Goal: Task Accomplishment & Management: Complete application form

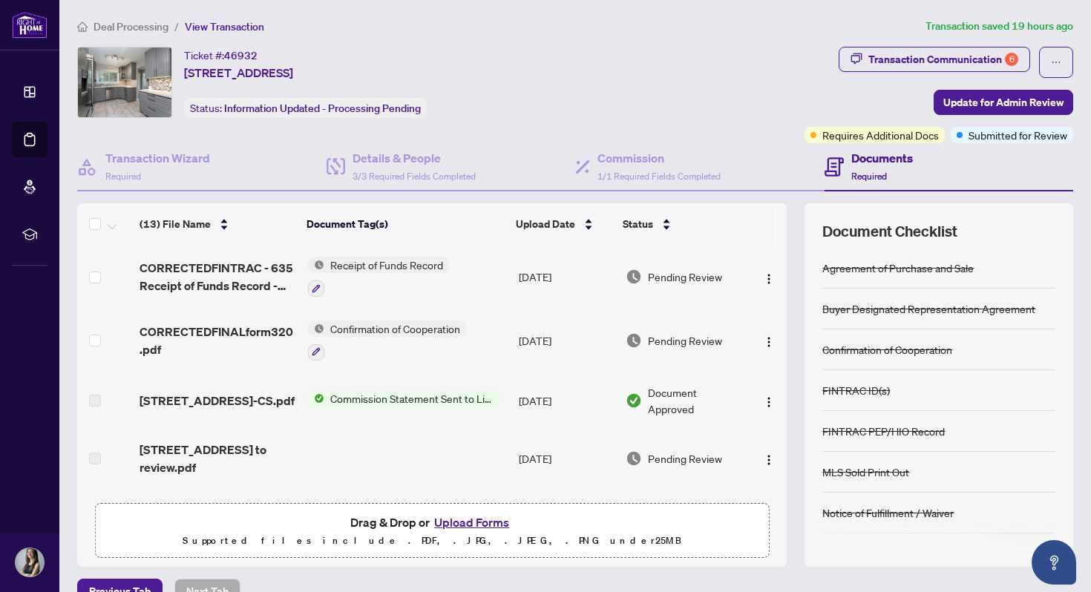
scroll to position [261, 0]
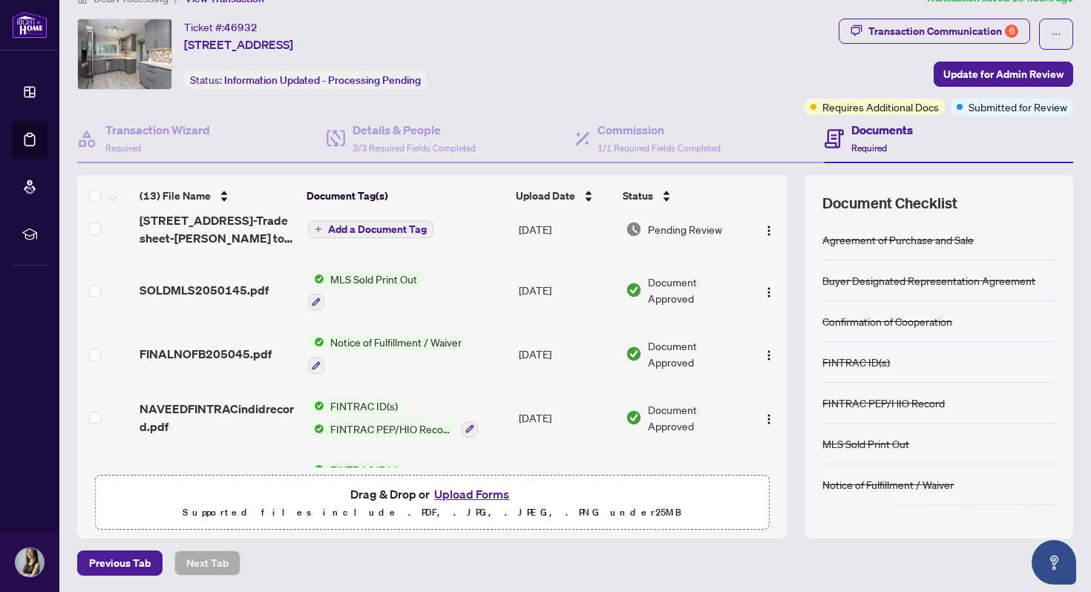
click at [475, 499] on button "Upload Forms" at bounding box center [472, 494] width 84 height 19
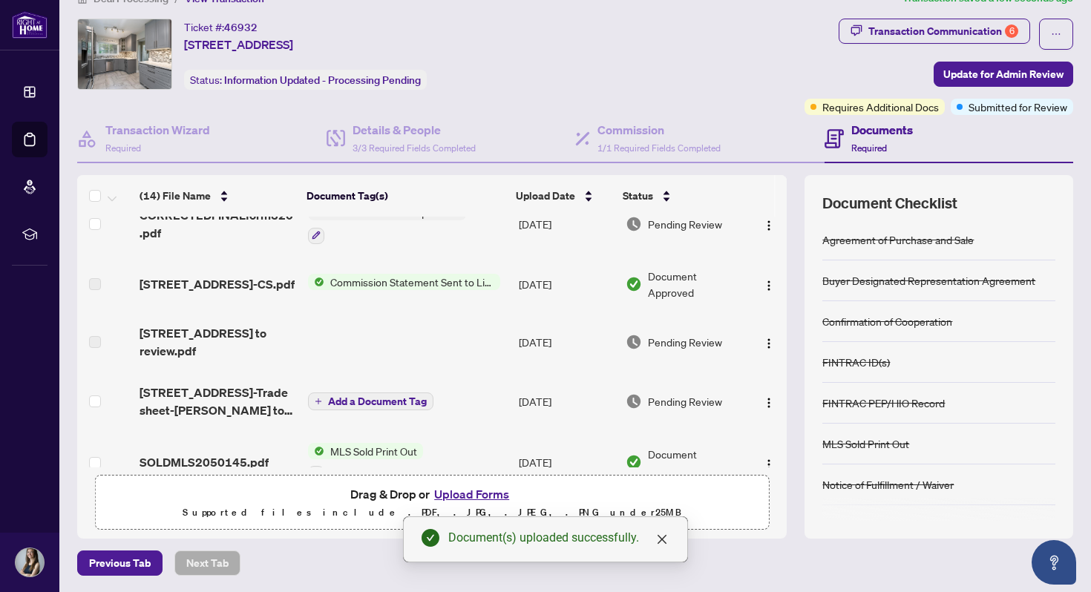
scroll to position [0, 0]
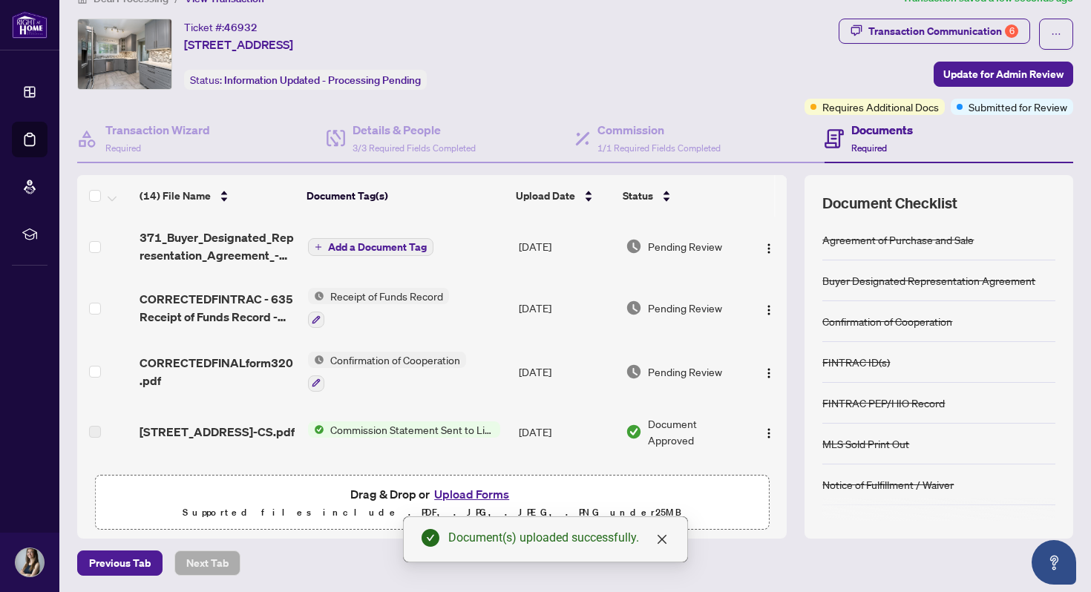
click at [374, 247] on span "Add a Document Tag" at bounding box center [377, 247] width 99 height 10
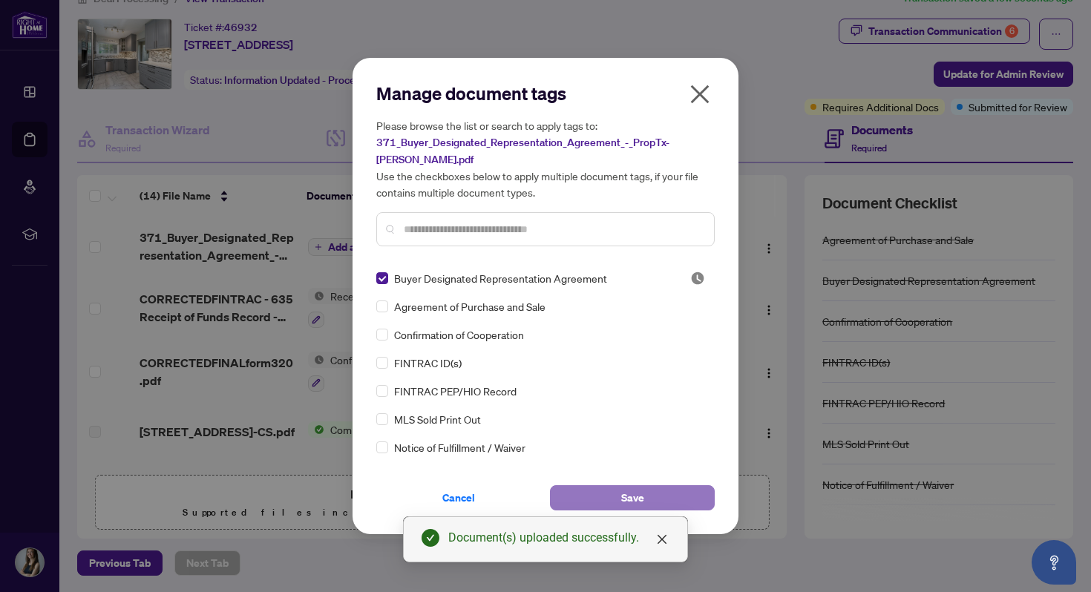
click at [642, 486] on span "Save" at bounding box center [632, 498] width 23 height 24
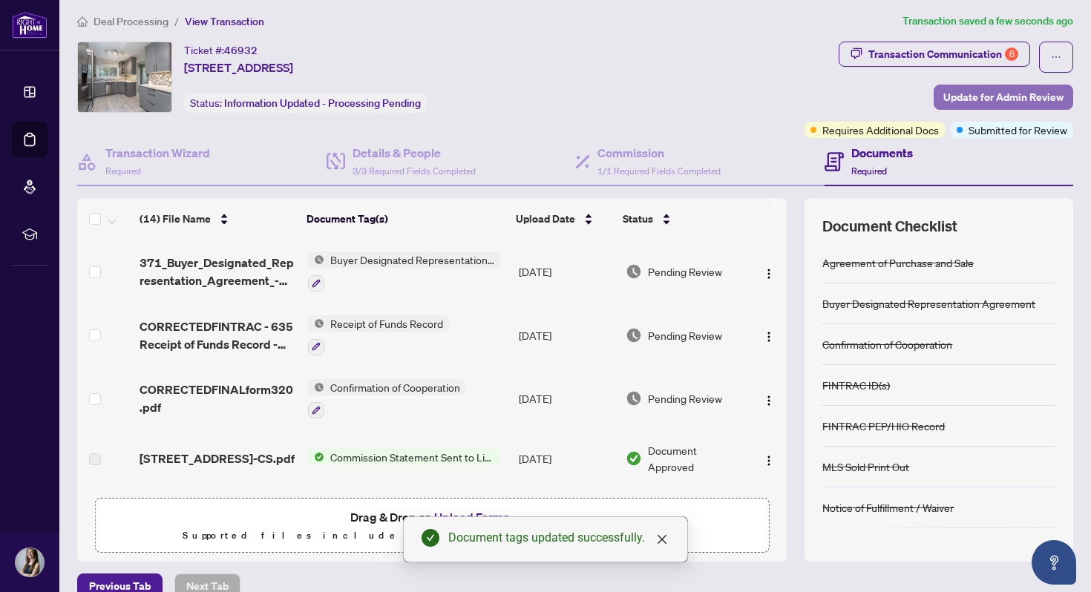
click at [952, 102] on span "Update for Admin Review" at bounding box center [1003, 97] width 120 height 24
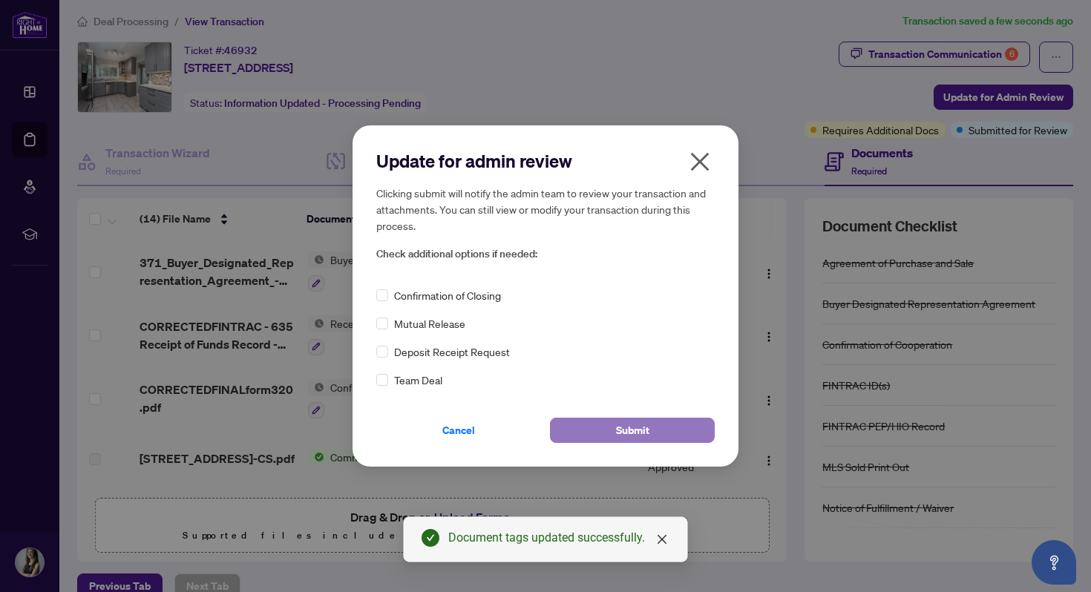
click at [606, 428] on button "Submit" at bounding box center [632, 430] width 165 height 25
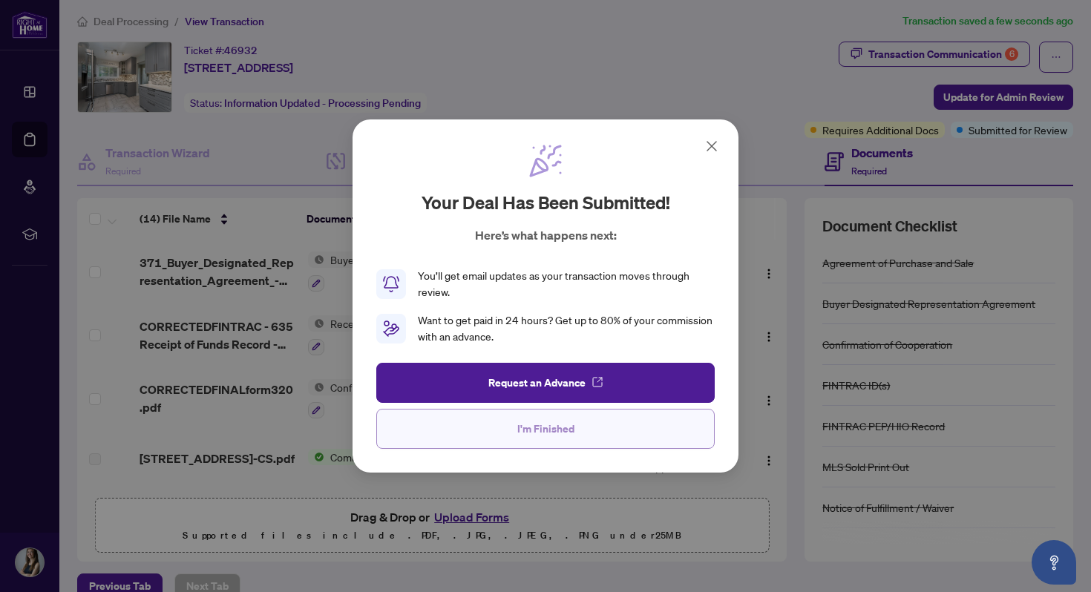
click at [557, 439] on span "I'm Finished" at bounding box center [545, 429] width 57 height 24
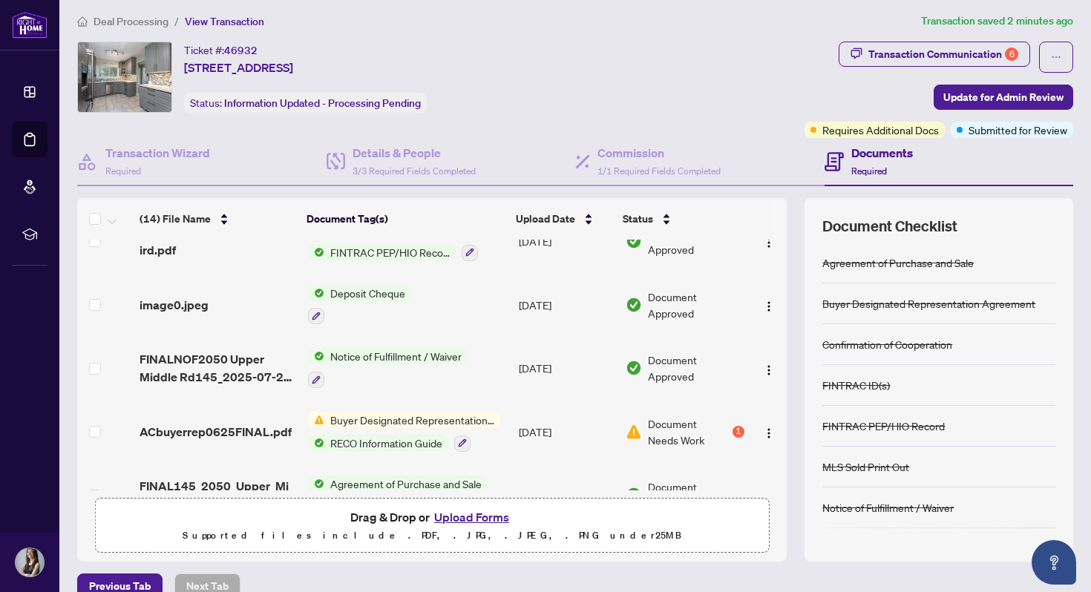
scroll to position [589, 0]
click at [735, 428] on div "1" at bounding box center [739, 431] width 12 height 12
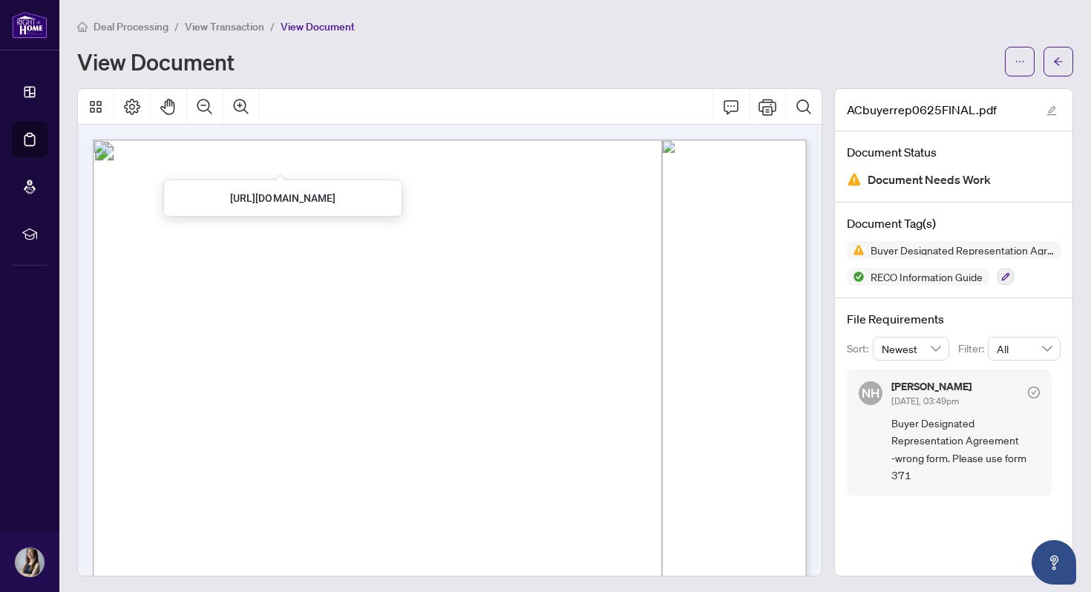
click at [239, 28] on span "View Transaction" at bounding box center [224, 26] width 79 height 13
